Goal: Information Seeking & Learning: Learn about a topic

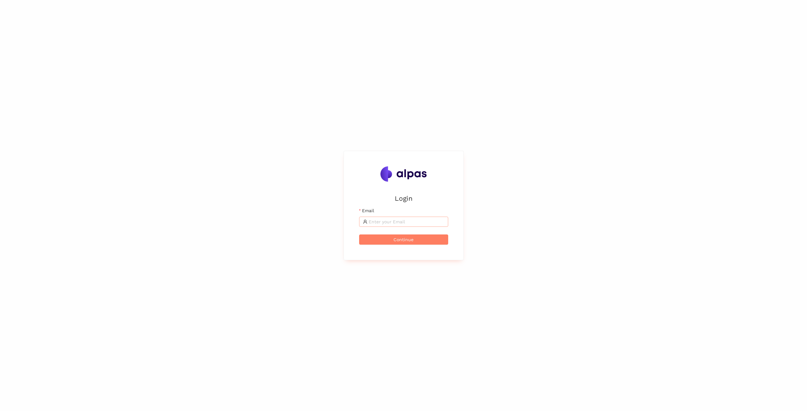
click at [410, 225] on input "Email" at bounding box center [407, 221] width 76 height 7
type input "[EMAIL_ADDRESS][PERSON_NAME][DOMAIN_NAME]"
click at [413, 238] on span "Continue" at bounding box center [403, 239] width 20 height 7
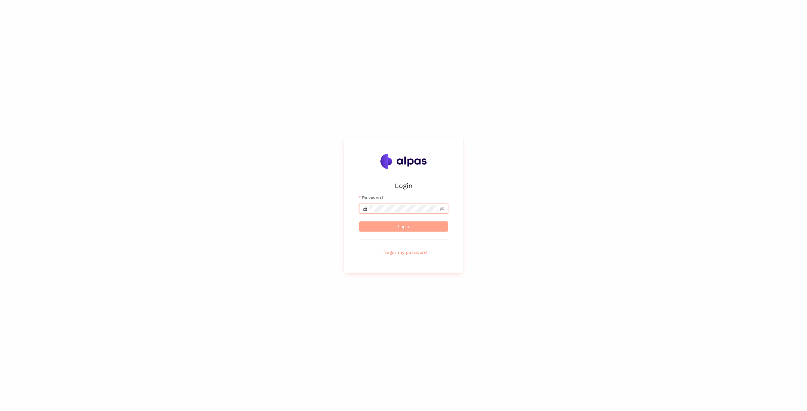
click at [377, 228] on button "Login" at bounding box center [403, 226] width 89 height 10
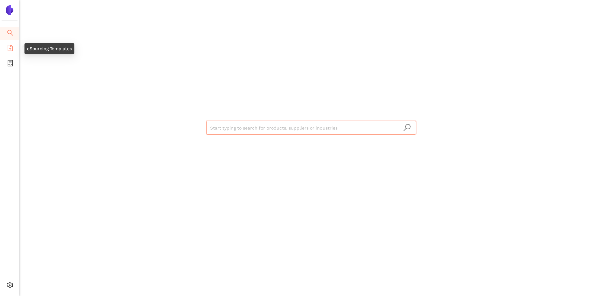
click at [5, 47] on li "eSourcing Templates" at bounding box center [9, 48] width 19 height 13
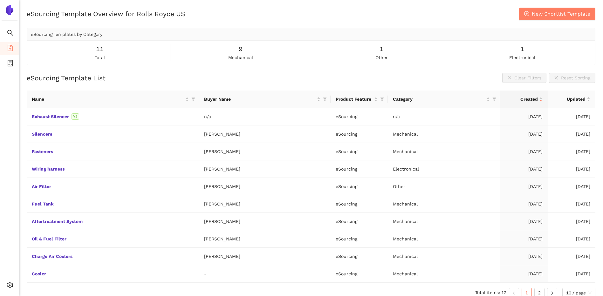
click at [10, 6] on img at bounding box center [9, 10] width 10 height 10
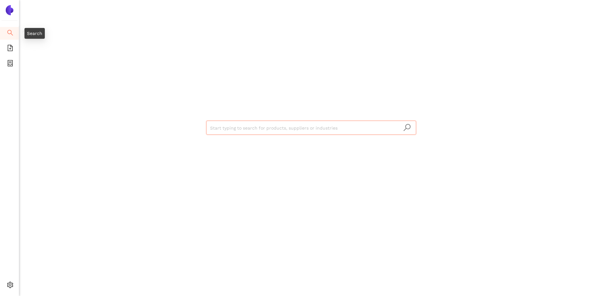
click at [9, 31] on icon "search" at bounding box center [10, 33] width 6 height 6
click at [10, 48] on icon "file-add" at bounding box center [10, 48] width 5 height 6
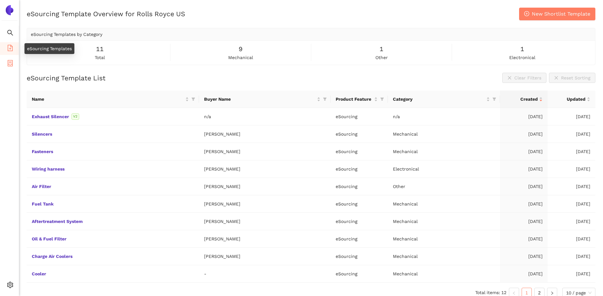
click at [9, 65] on icon "container" at bounding box center [10, 63] width 6 height 6
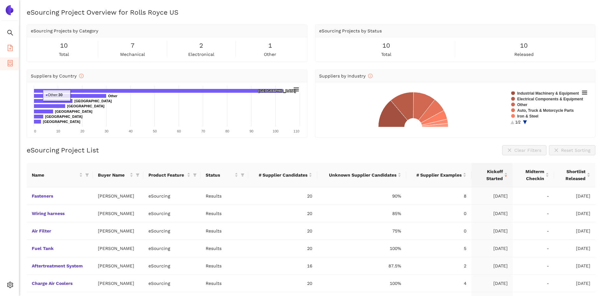
click at [10, 49] on icon "file-add" at bounding box center [10, 48] width 5 height 6
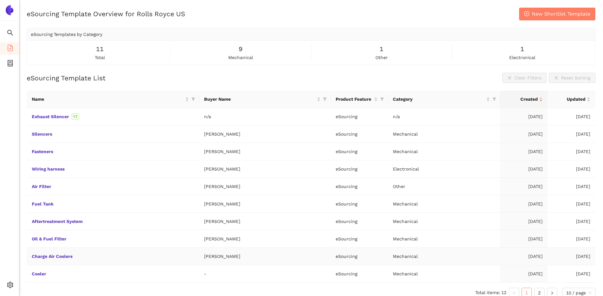
click at [46, 253] on td "Charge Air Coolers" at bounding box center [113, 256] width 172 height 17
click at [47, 253] on td "Charge Air Coolers" at bounding box center [113, 256] width 172 height 17
click at [0, 0] on link "Charge Air Coolers" at bounding box center [0, 0] width 0 height 0
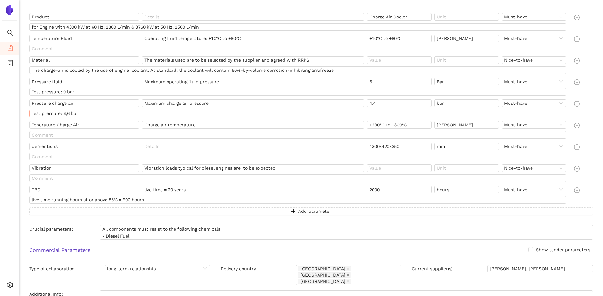
scroll to position [191, 0]
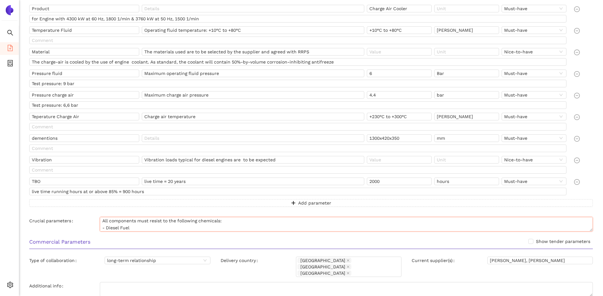
click at [143, 223] on textarea "All components must resist to the following chemicals: - Diesel Fuel - Engine O…" at bounding box center [346, 224] width 493 height 15
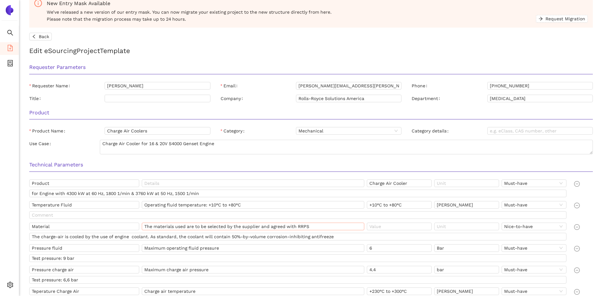
scroll to position [0, 0]
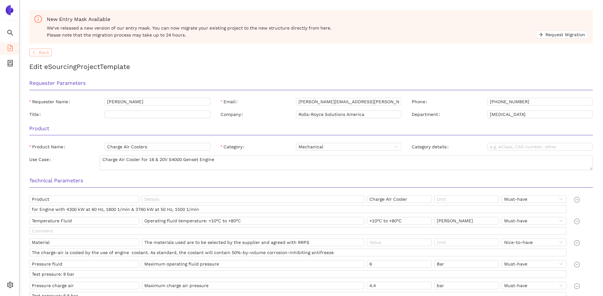
click at [47, 52] on span "Back" at bounding box center [44, 52] width 10 height 7
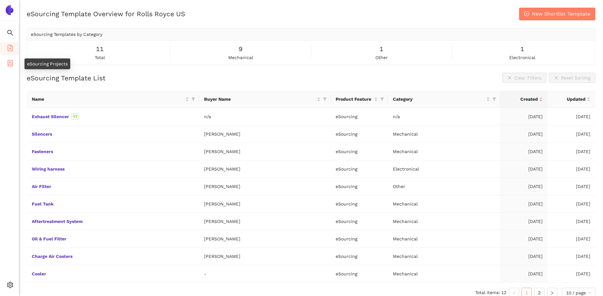
click at [9, 62] on icon "container" at bounding box center [10, 63] width 6 height 6
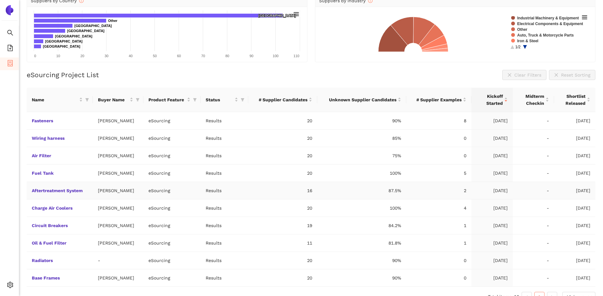
scroll to position [87, 0]
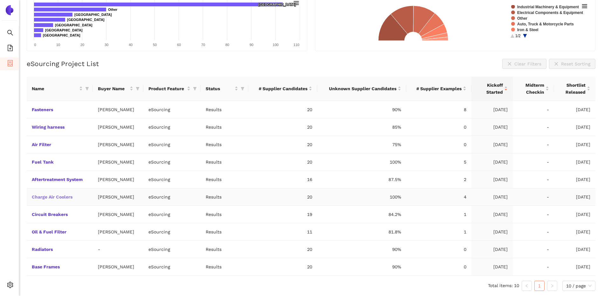
click at [0, 0] on link "Charge Air Coolers" at bounding box center [0, 0] width 0 height 0
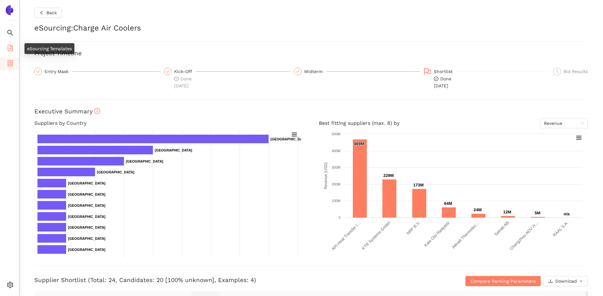
click at [12, 46] on icon "file-add" at bounding box center [10, 48] width 6 height 6
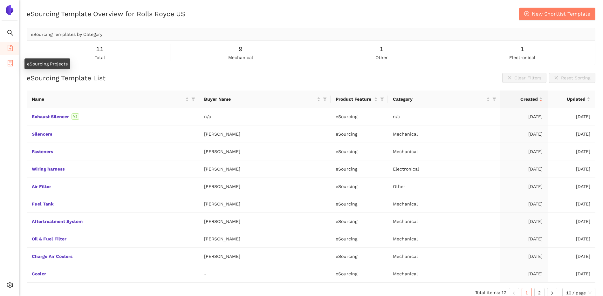
click at [5, 64] on li "eSourcing Projects" at bounding box center [9, 64] width 19 height 13
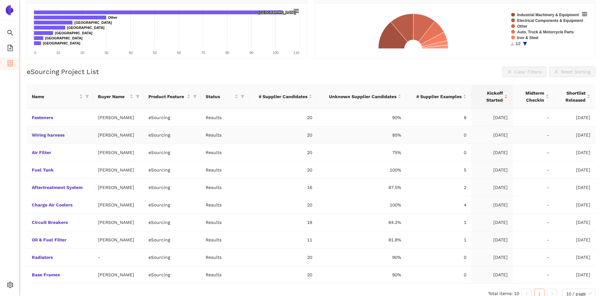
scroll to position [87, 0]
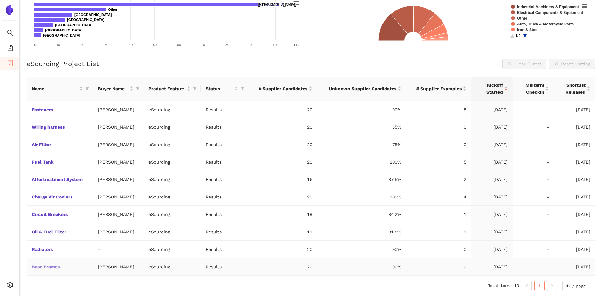
click at [0, 0] on link "Base Frames" at bounding box center [0, 0] width 0 height 0
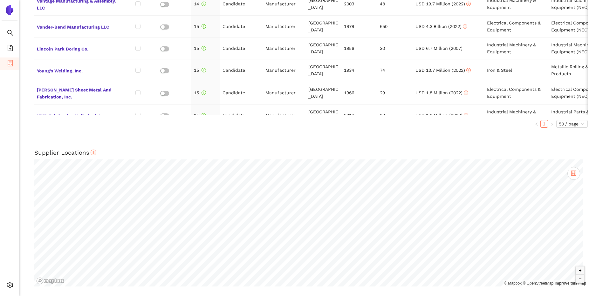
scroll to position [422, 0]
click at [576, 275] on button "Zoom out" at bounding box center [580, 278] width 8 height 8
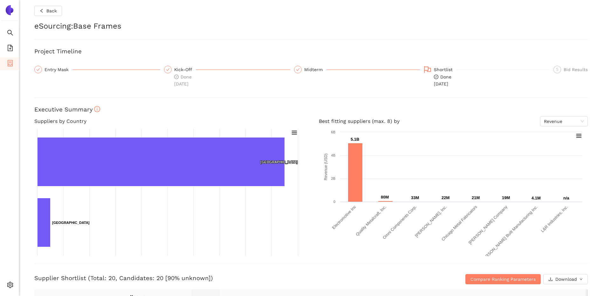
scroll to position [0, 0]
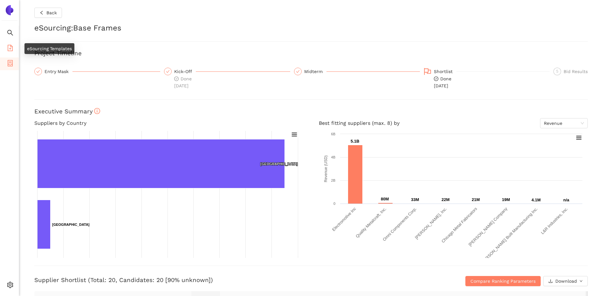
click at [13, 48] on li "eSourcing Templates" at bounding box center [9, 48] width 19 height 13
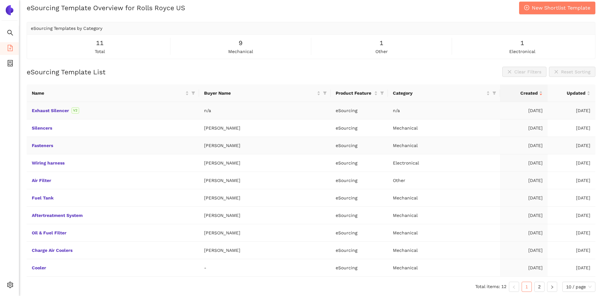
scroll to position [8, 0]
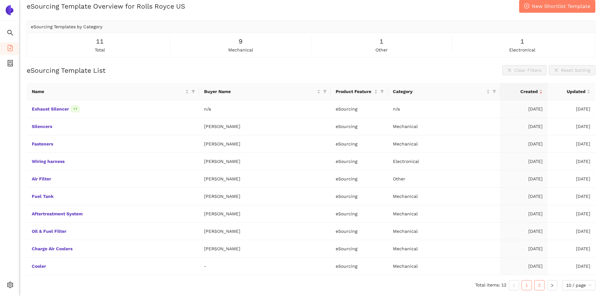
click at [542, 285] on link "2" at bounding box center [540, 286] width 10 height 10
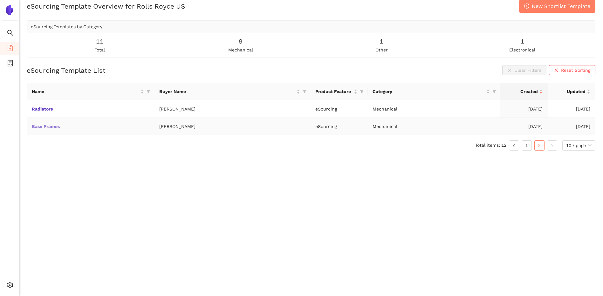
click at [0, 0] on link "Base Frames" at bounding box center [0, 0] width 0 height 0
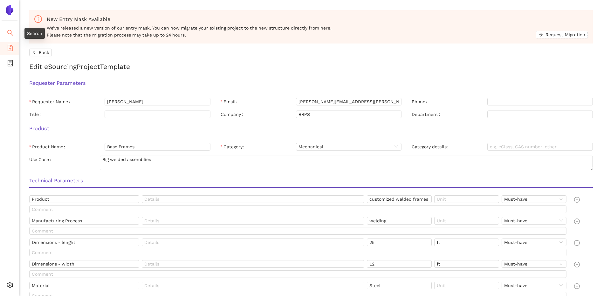
click at [9, 33] on icon "search" at bounding box center [10, 33] width 6 height 6
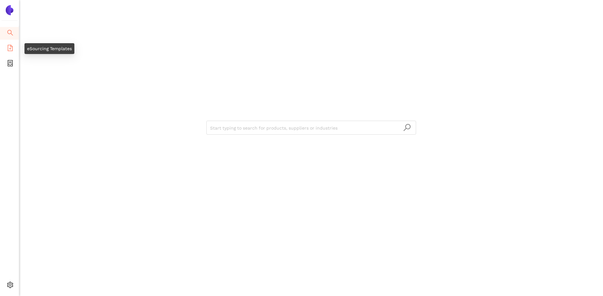
click at [10, 47] on icon "file-add" at bounding box center [10, 48] width 6 height 6
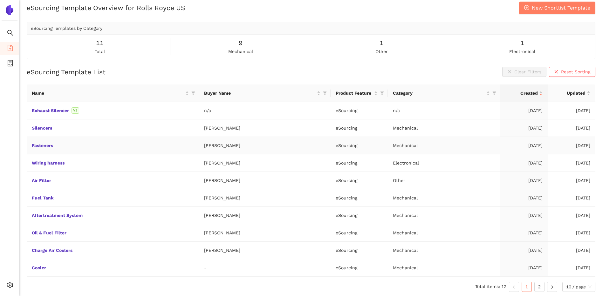
scroll to position [8, 0]
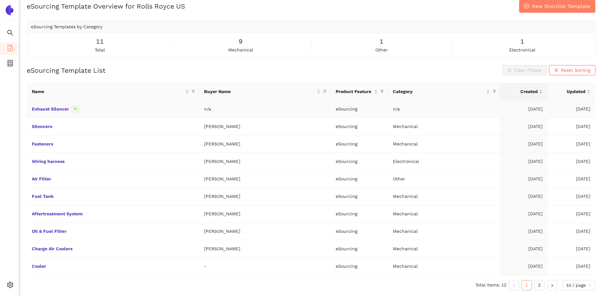
click at [358, 110] on td "eSourcing" at bounding box center [359, 109] width 57 height 17
drag, startPoint x: 358, startPoint y: 110, endPoint x: 353, endPoint y: 125, distance: 15.8
click at [353, 125] on td "eSourcing" at bounding box center [359, 126] width 57 height 17
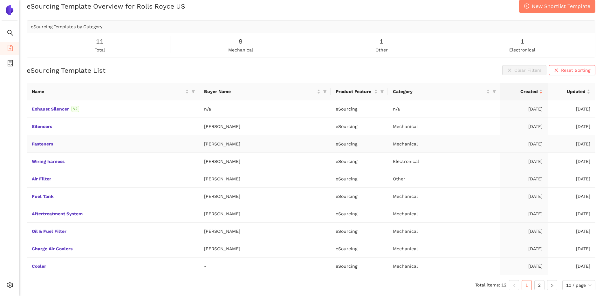
drag, startPoint x: 353, startPoint y: 125, endPoint x: 348, endPoint y: 146, distance: 21.7
click at [348, 146] on td "eSourcing" at bounding box center [359, 143] width 57 height 17
drag, startPoint x: 348, startPoint y: 146, endPoint x: 357, endPoint y: 162, distance: 17.8
click at [357, 162] on td "eSourcing" at bounding box center [359, 161] width 57 height 17
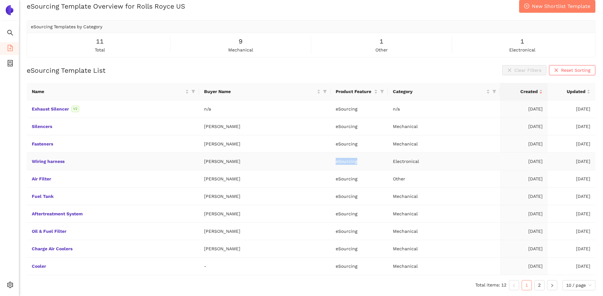
click at [357, 162] on td "eSourcing" at bounding box center [359, 161] width 57 height 17
drag, startPoint x: 357, startPoint y: 162, endPoint x: 353, endPoint y: 178, distance: 16.5
click at [353, 178] on td "eSourcing" at bounding box center [359, 178] width 57 height 17
drag, startPoint x: 353, startPoint y: 178, endPoint x: 352, endPoint y: 194, distance: 16.6
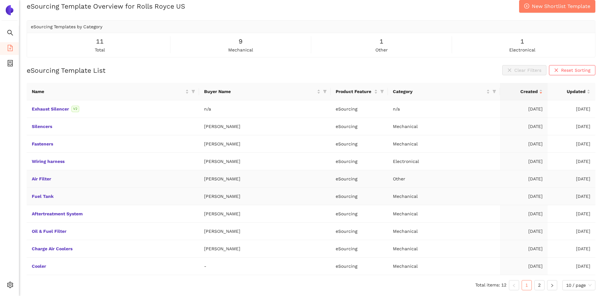
click at [352, 194] on td "eSourcing" at bounding box center [359, 196] width 57 height 17
